Goal: Information Seeking & Learning: Learn about a topic

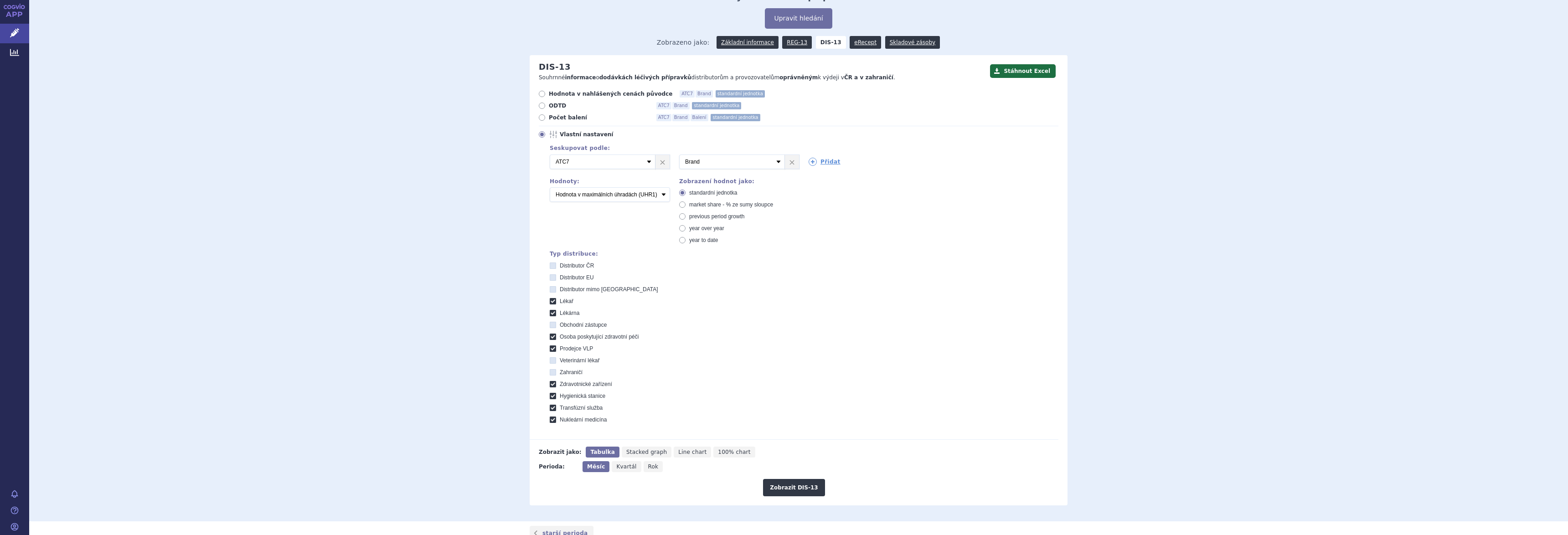
scroll to position [9, 0]
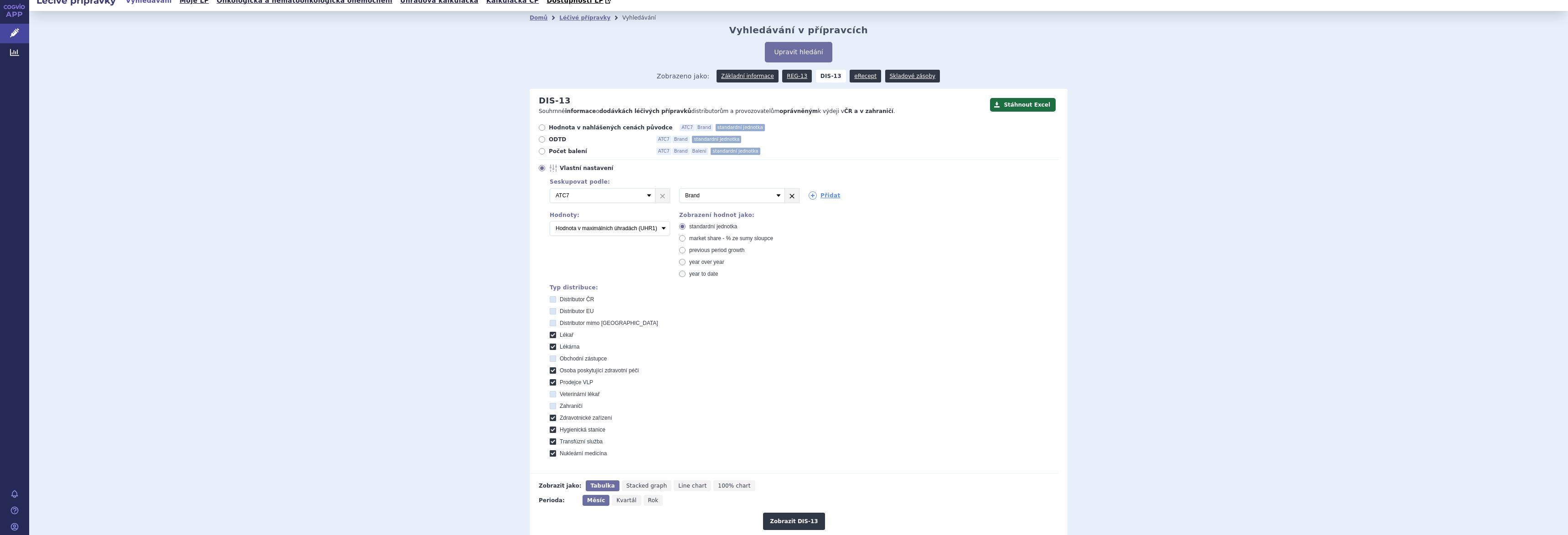
click at [785, 198] on link "×" at bounding box center [791, 195] width 14 height 13
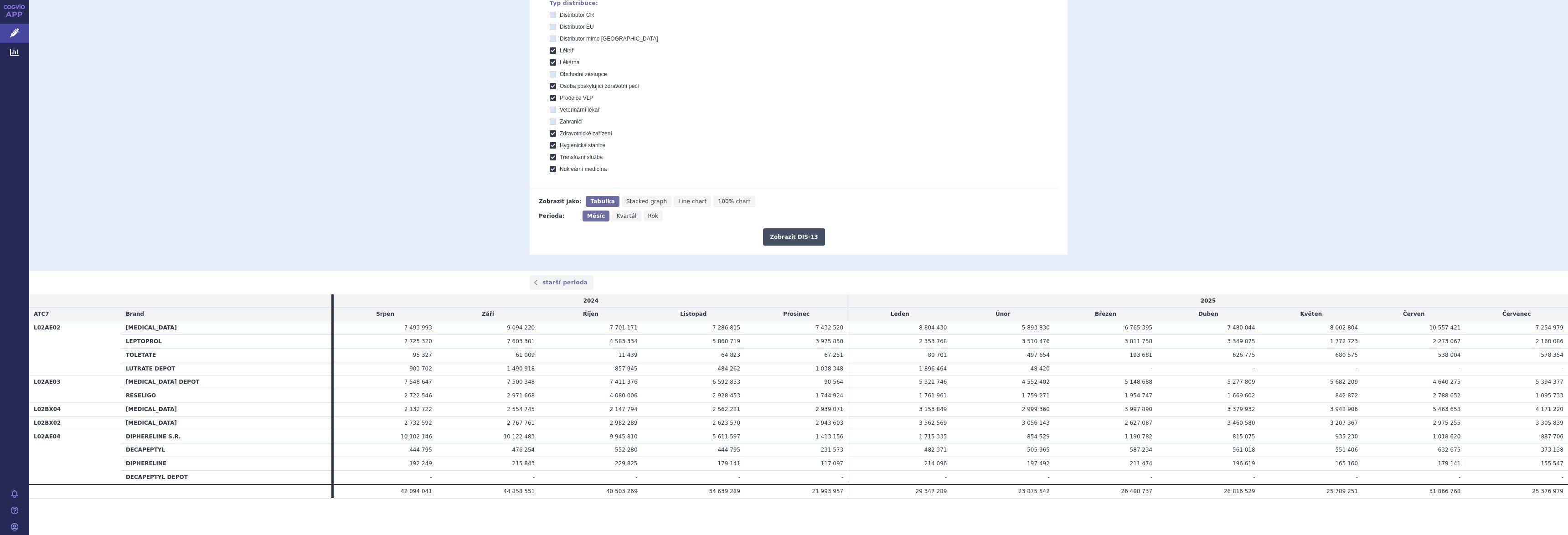
click at [783, 234] on button "Zobrazit DIS-13" at bounding box center [794, 237] width 61 height 17
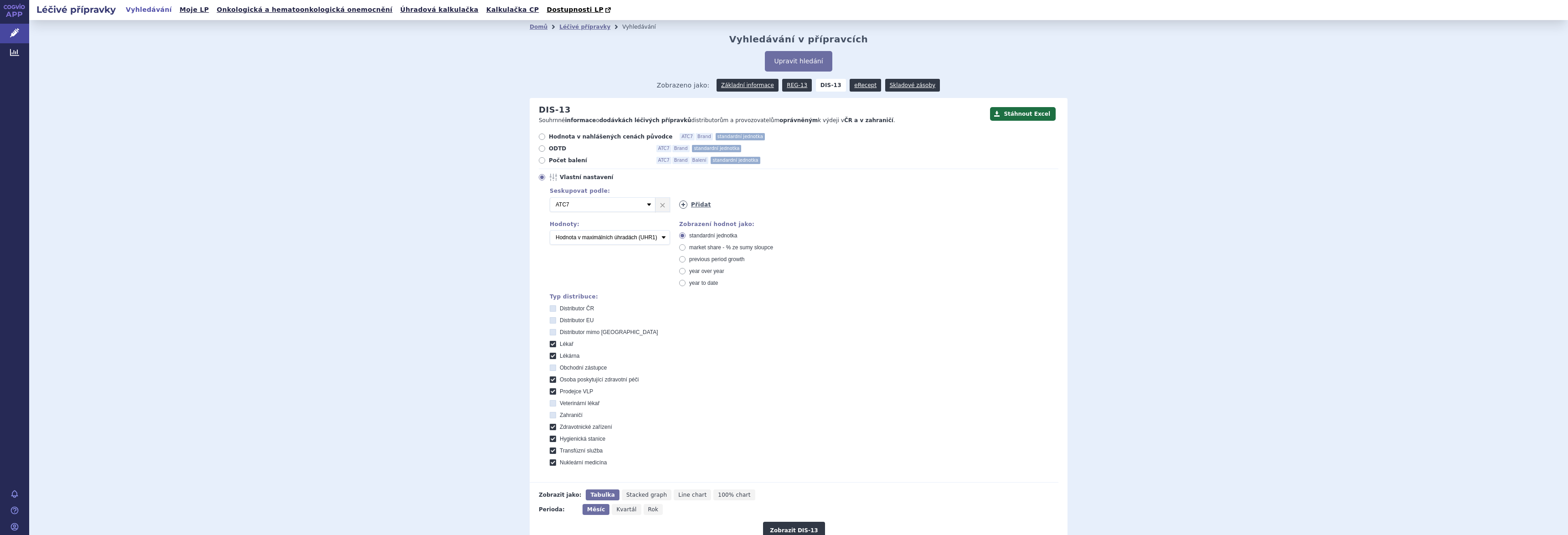
click at [693, 203] on link "Přidat" at bounding box center [695, 204] width 32 height 8
click at [772, 203] on select "Vyberte groupování ATC3 ATC5 ATC7 Brand Balení SÚKL kód MAH VPOIS Referenční sk…" at bounding box center [732, 205] width 106 height 15
click at [785, 204] on link "×" at bounding box center [791, 205] width 14 height 13
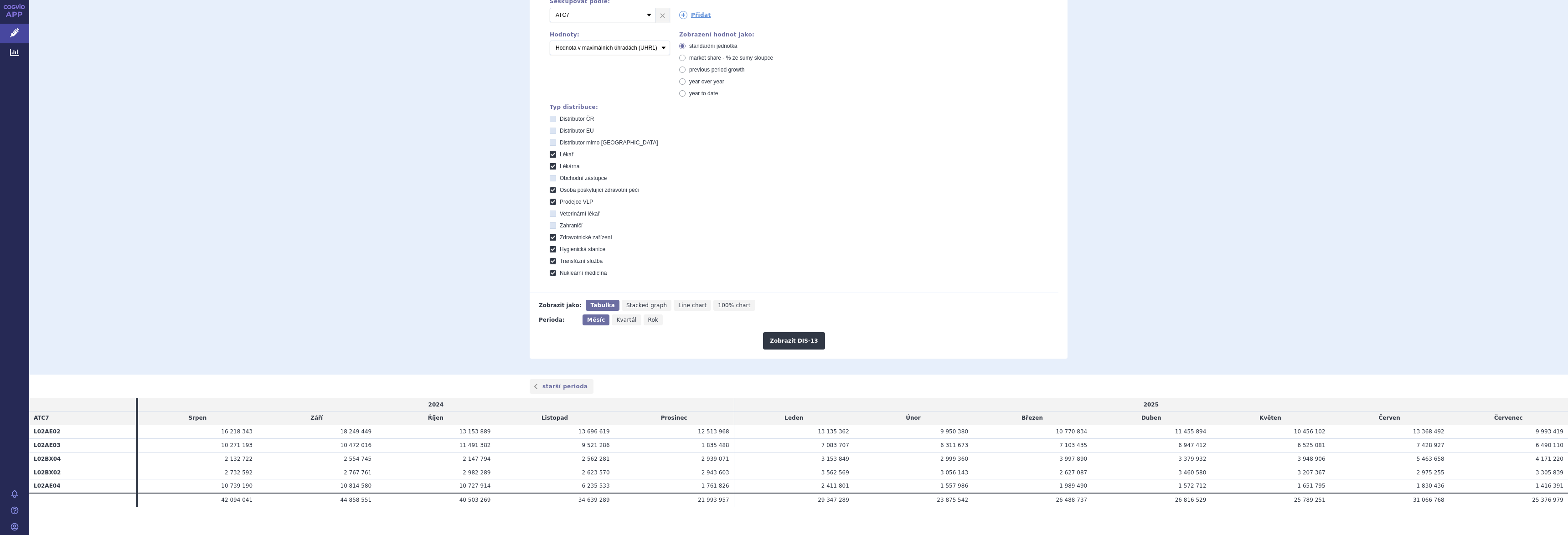
scroll to position [198, 0]
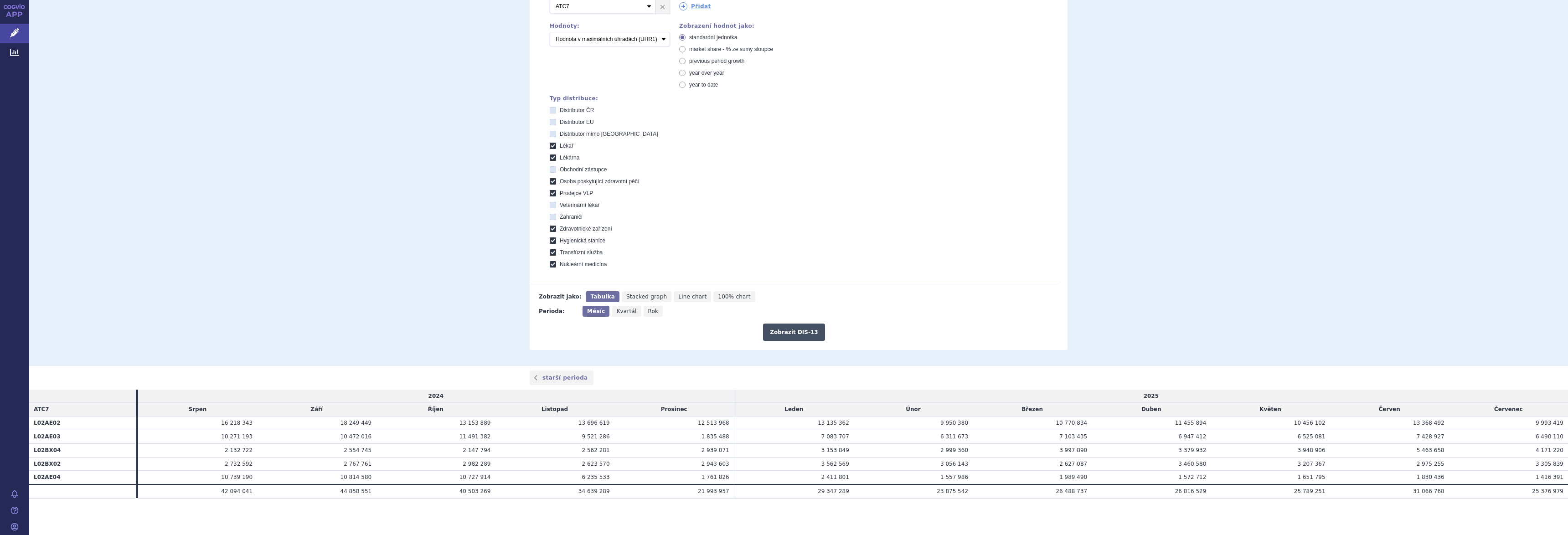
click at [785, 332] on button "Zobrazit DIS-13" at bounding box center [794, 332] width 61 height 17
